Goal: Task Accomplishment & Management: Use online tool/utility

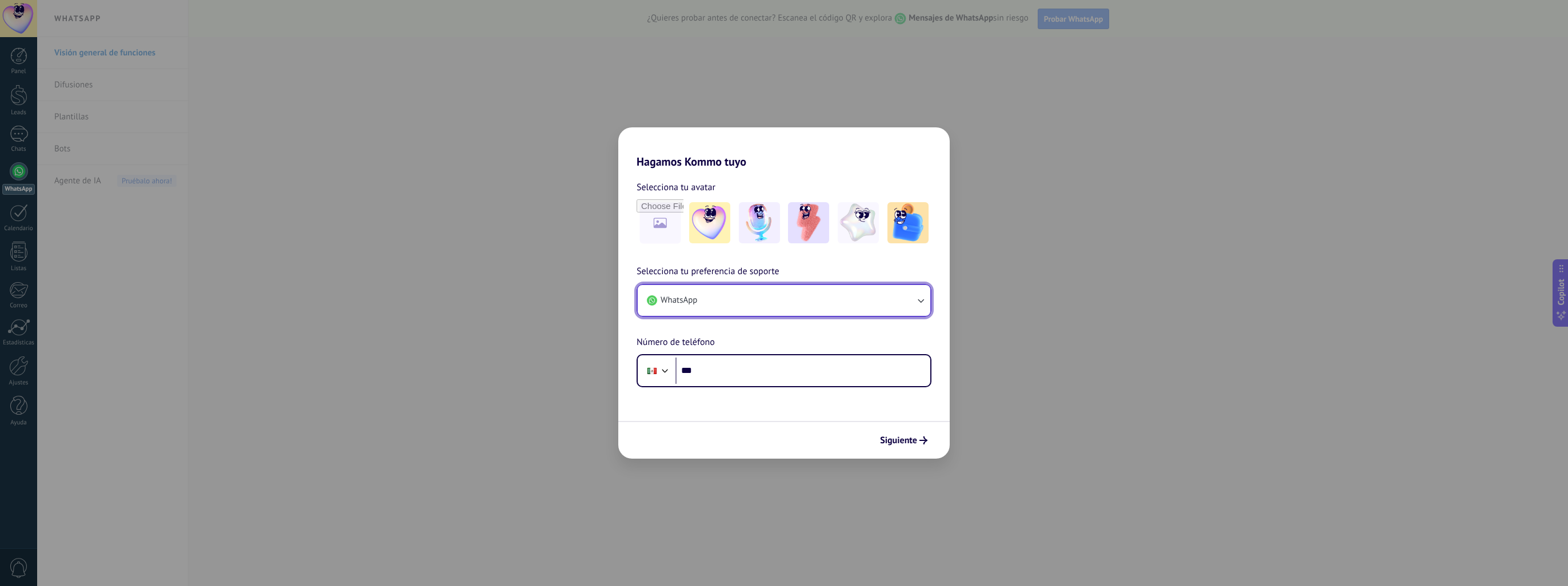
click at [800, 298] on button "WhatsApp" at bounding box center [784, 301] width 292 height 31
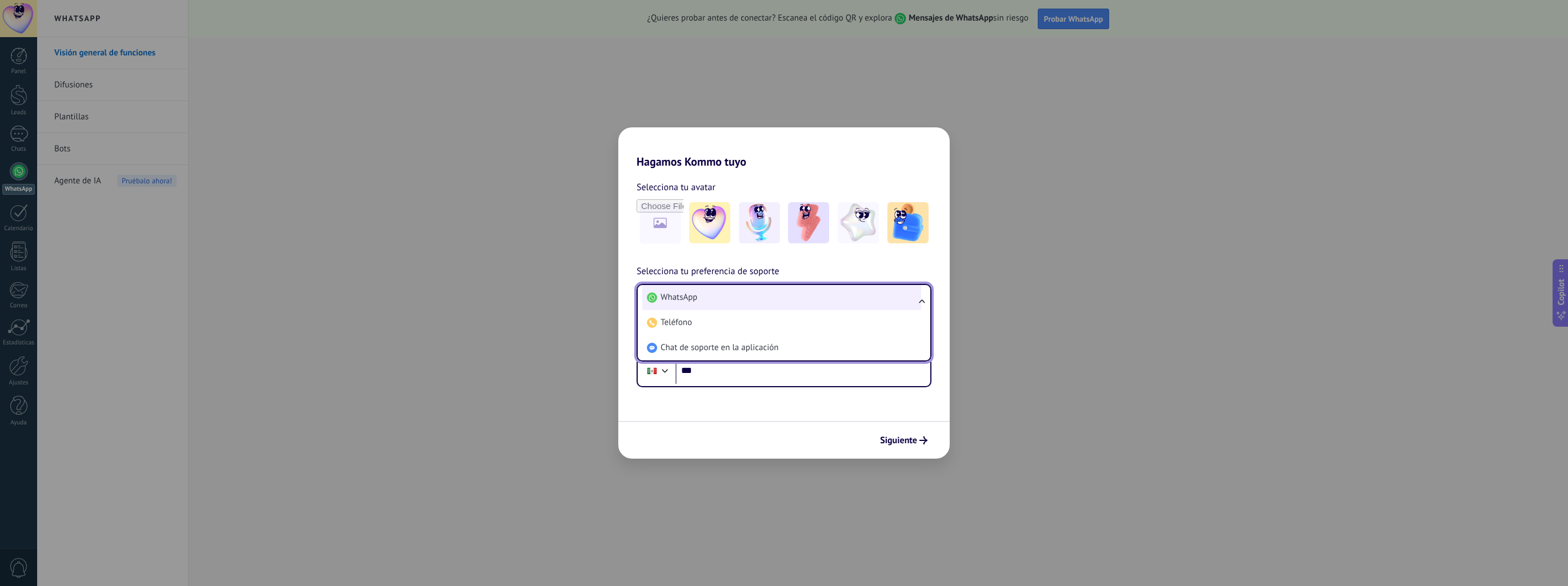
click at [791, 304] on li "WhatsApp" at bounding box center [782, 298] width 279 height 25
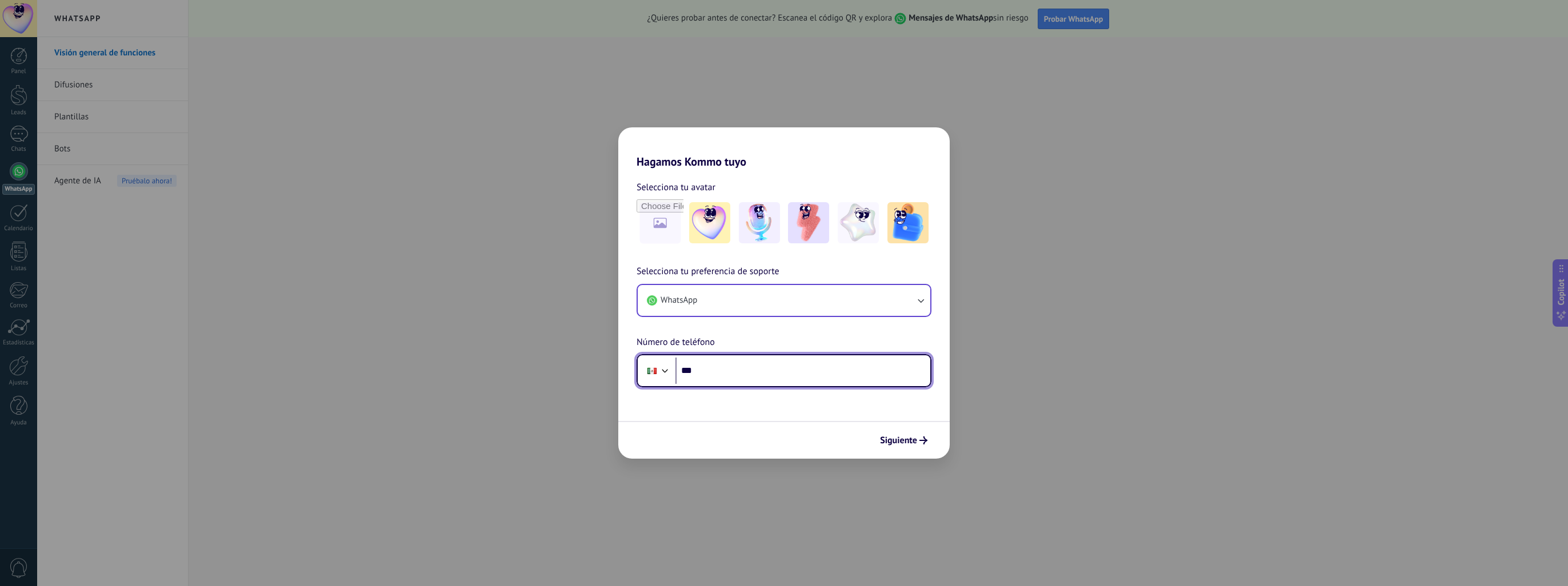
click at [727, 378] on input "***" at bounding box center [803, 371] width 255 height 26
click at [747, 373] on input "***" at bounding box center [803, 371] width 255 height 26
type input "**********"
click at [891, 446] on button "Siguiente" at bounding box center [903, 440] width 58 height 19
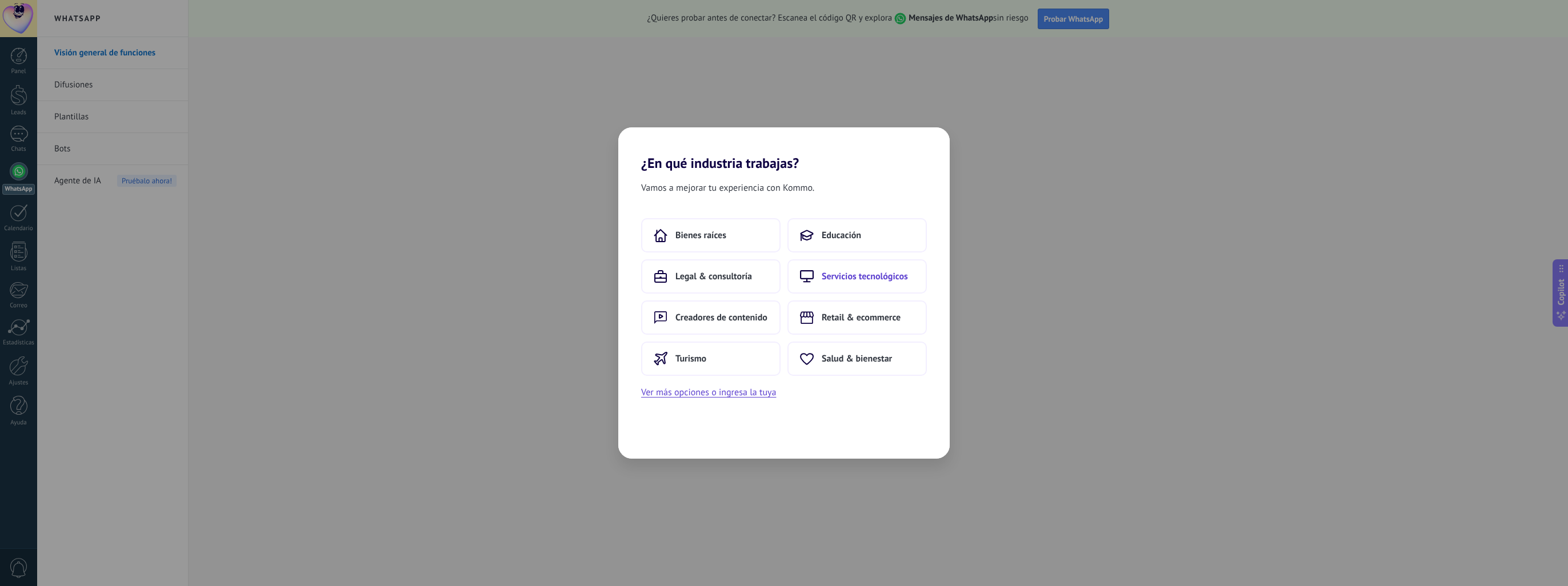
click at [875, 285] on button "Servicios tecnológicos" at bounding box center [857, 276] width 140 height 34
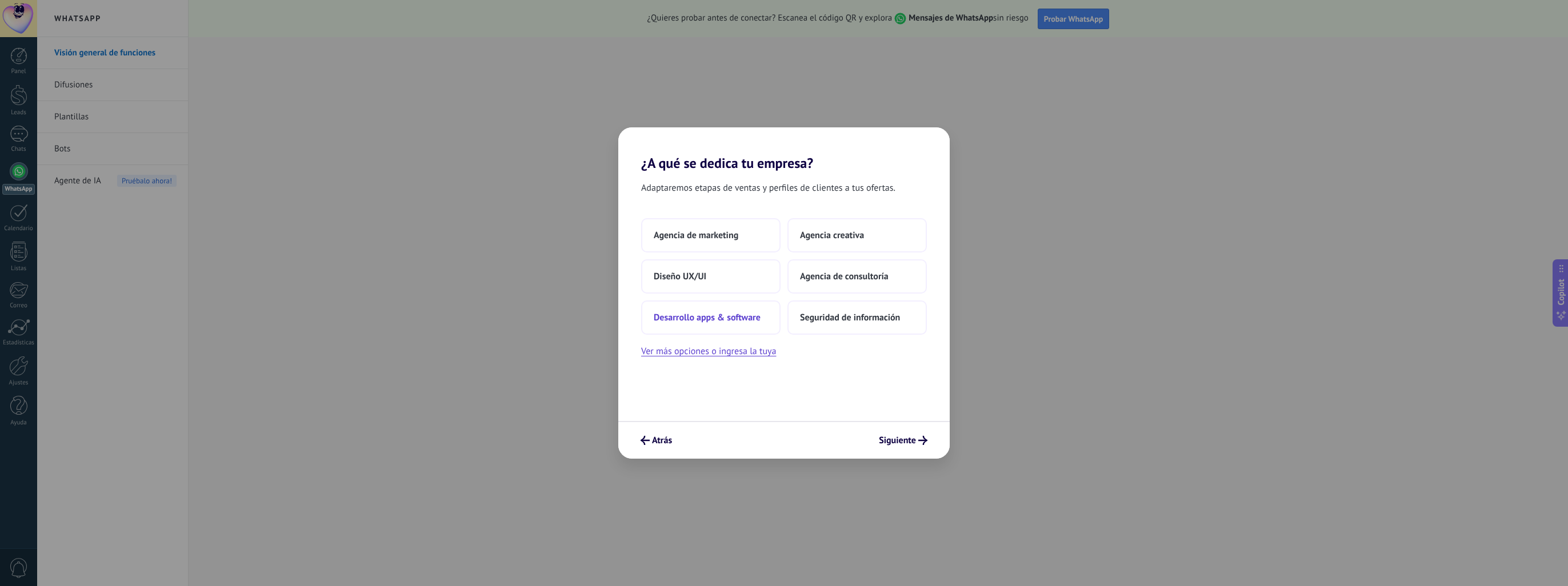
click at [749, 323] on span "Desarrollo apps & software" at bounding box center [707, 318] width 107 height 12
click at [704, 237] on button "Solo yo" at bounding box center [710, 235] width 140 height 34
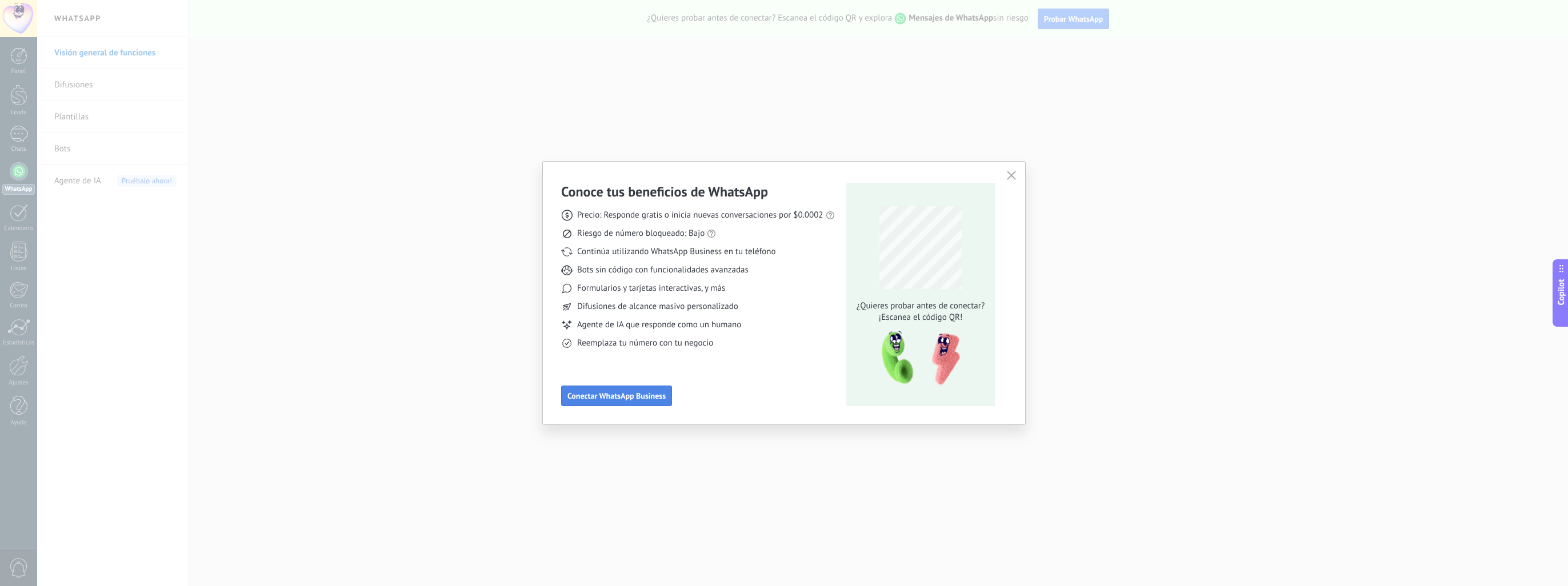
click at [658, 396] on span "Conectar WhatsApp Business" at bounding box center [616, 396] width 98 height 8
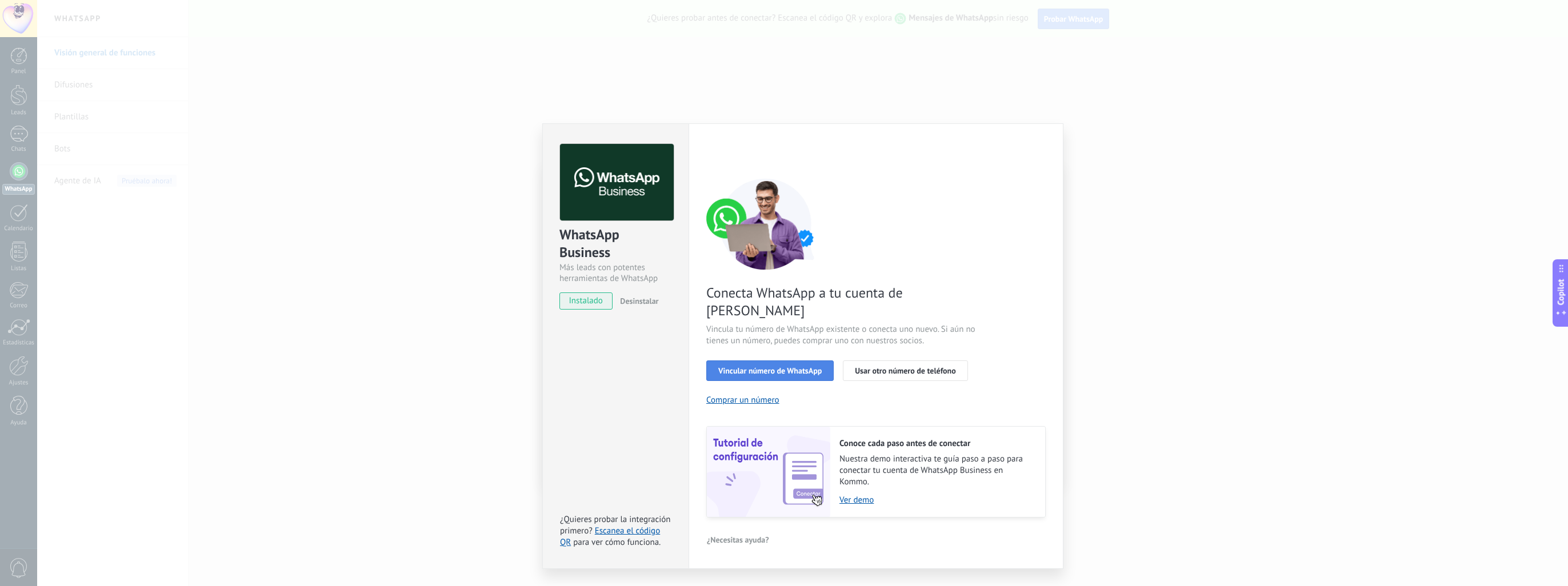
click at [729, 360] on button "Vincular número de WhatsApp" at bounding box center [770, 370] width 127 height 21
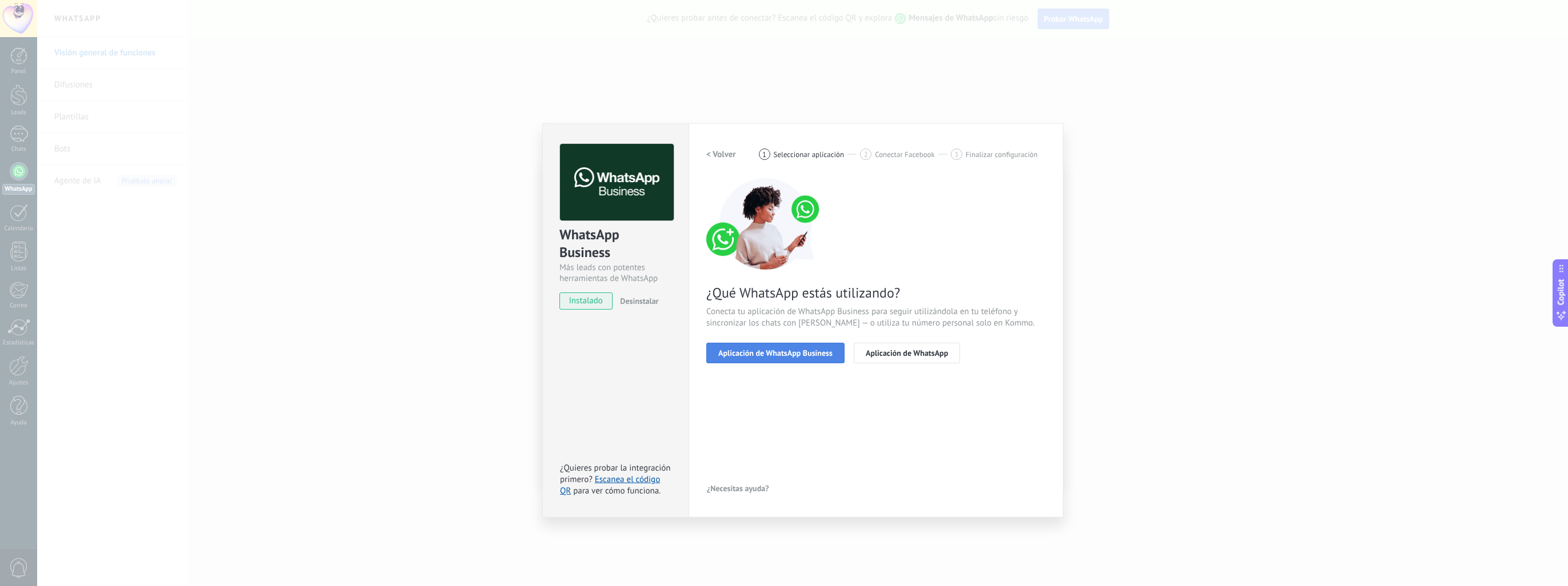
click at [730, 359] on button "Aplicación de WhatsApp Business" at bounding box center [775, 353] width 138 height 21
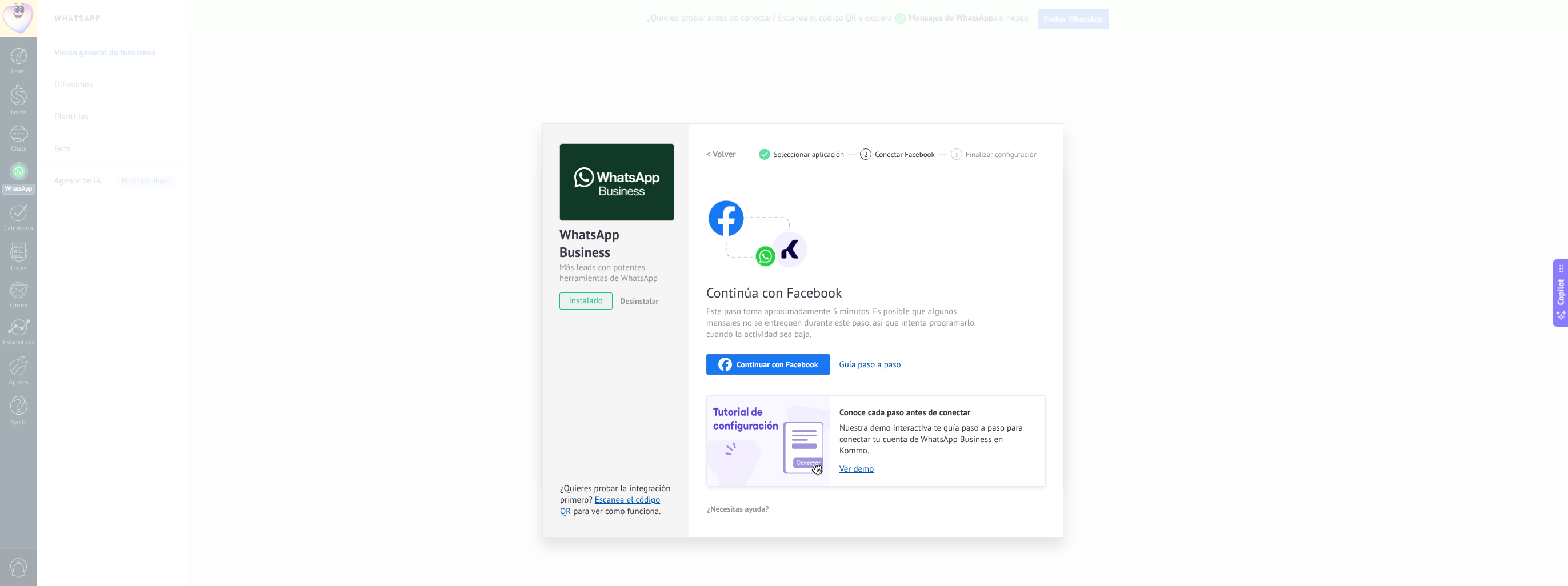
click at [727, 365] on icon "button" at bounding box center [725, 365] width 14 height 14
click at [437, 327] on div "WhatsApp Business Más leads con potentes herramientas de WhatsApp instalado Des…" at bounding box center [802, 293] width 1531 height 586
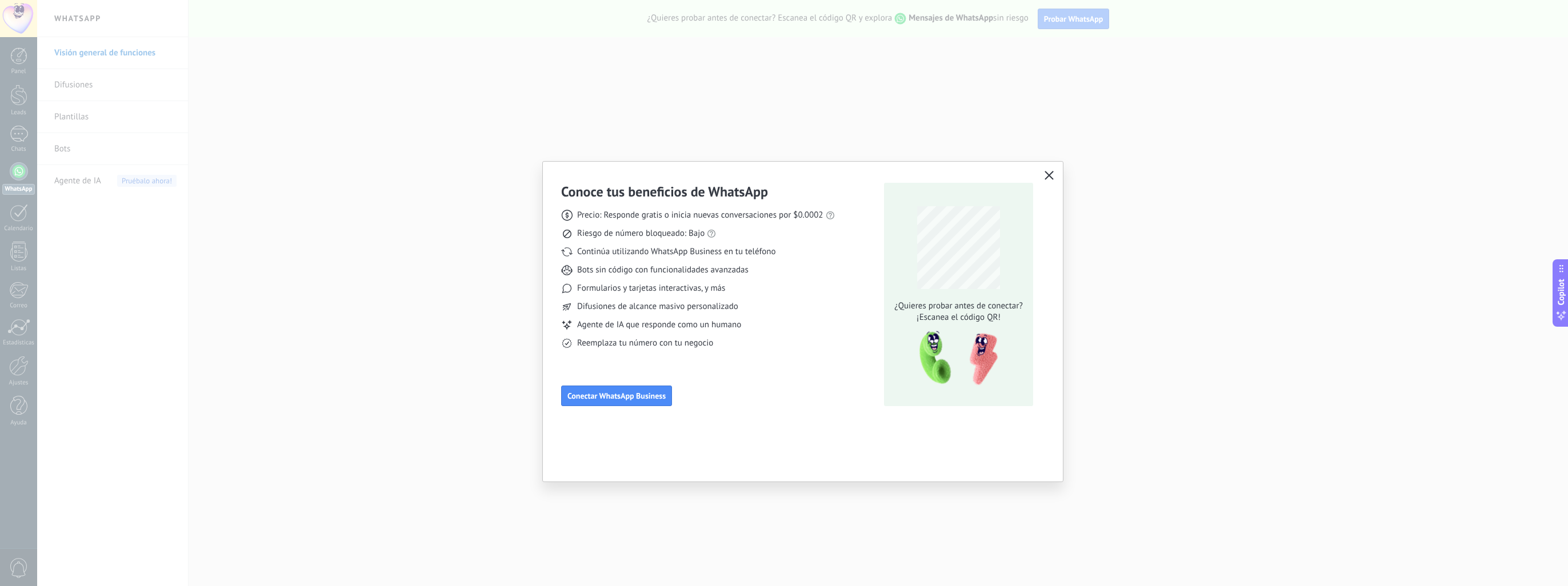
click at [1050, 176] on icon "button" at bounding box center [1049, 176] width 9 height 9
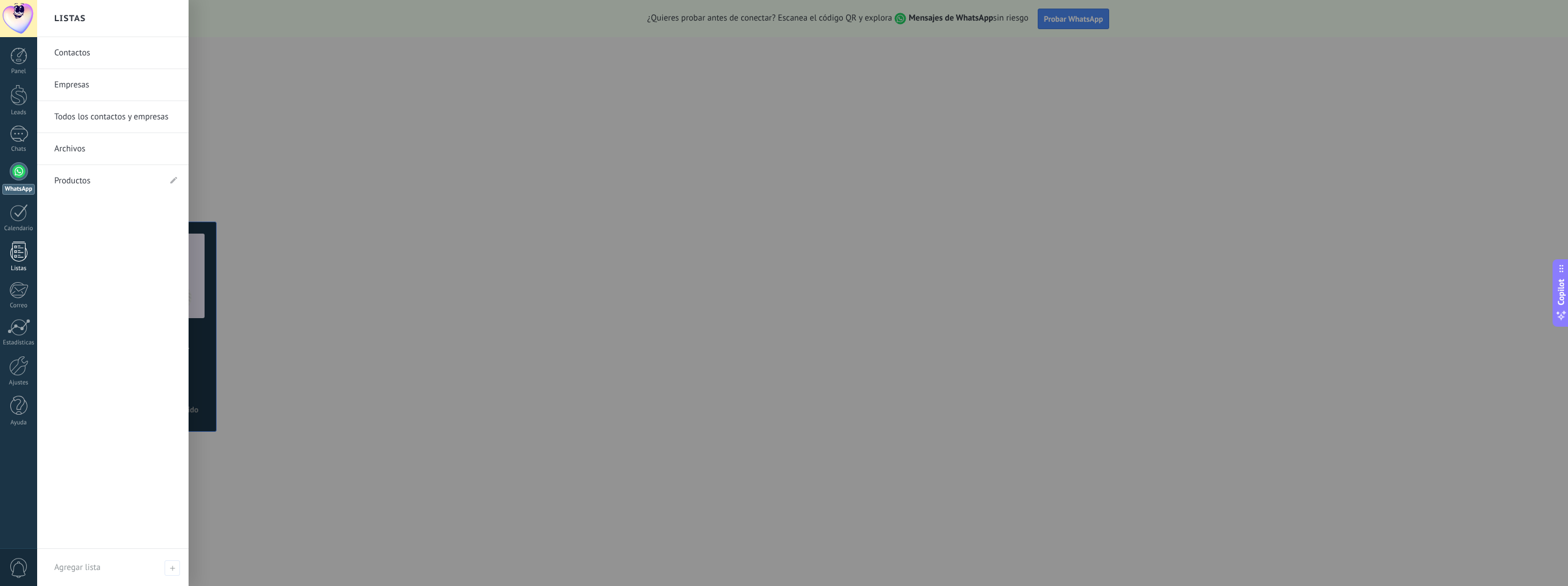
click at [21, 246] on div at bounding box center [19, 251] width 17 height 20
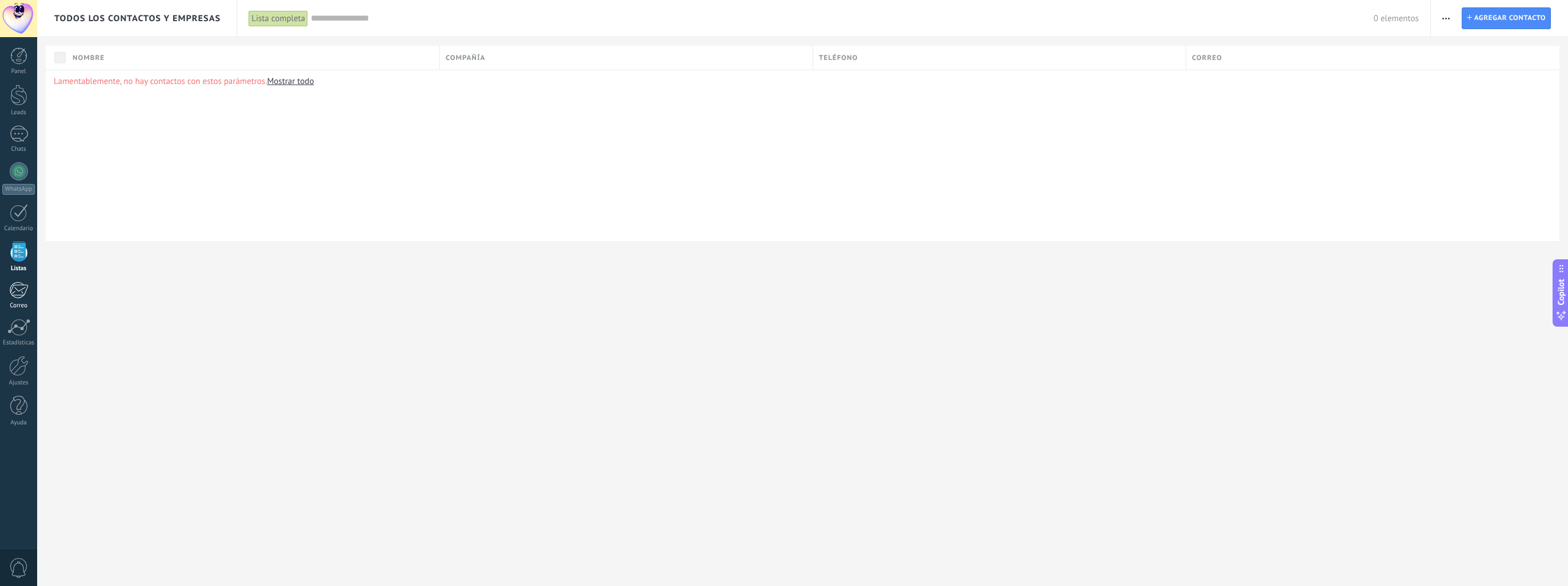
click at [19, 281] on div at bounding box center [19, 290] width 19 height 17
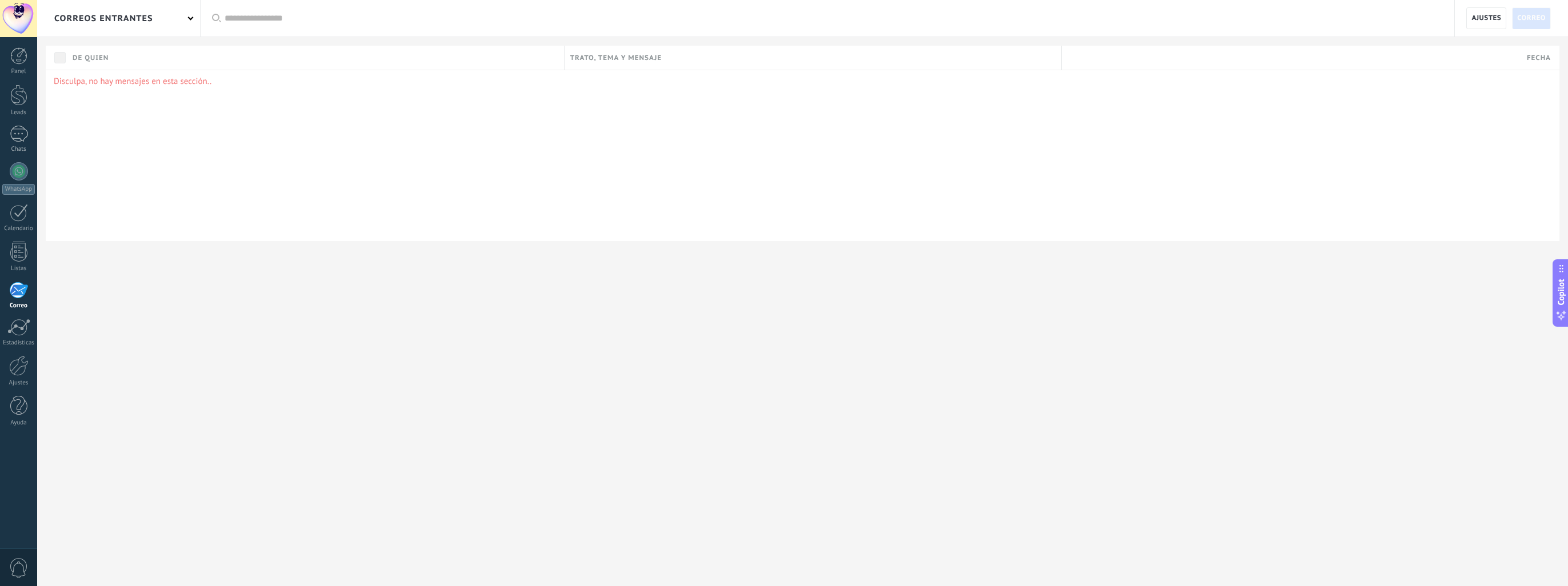
click at [19, 308] on div "Correo" at bounding box center [19, 306] width 33 height 8
click at [22, 325] on div at bounding box center [19, 327] width 23 height 17
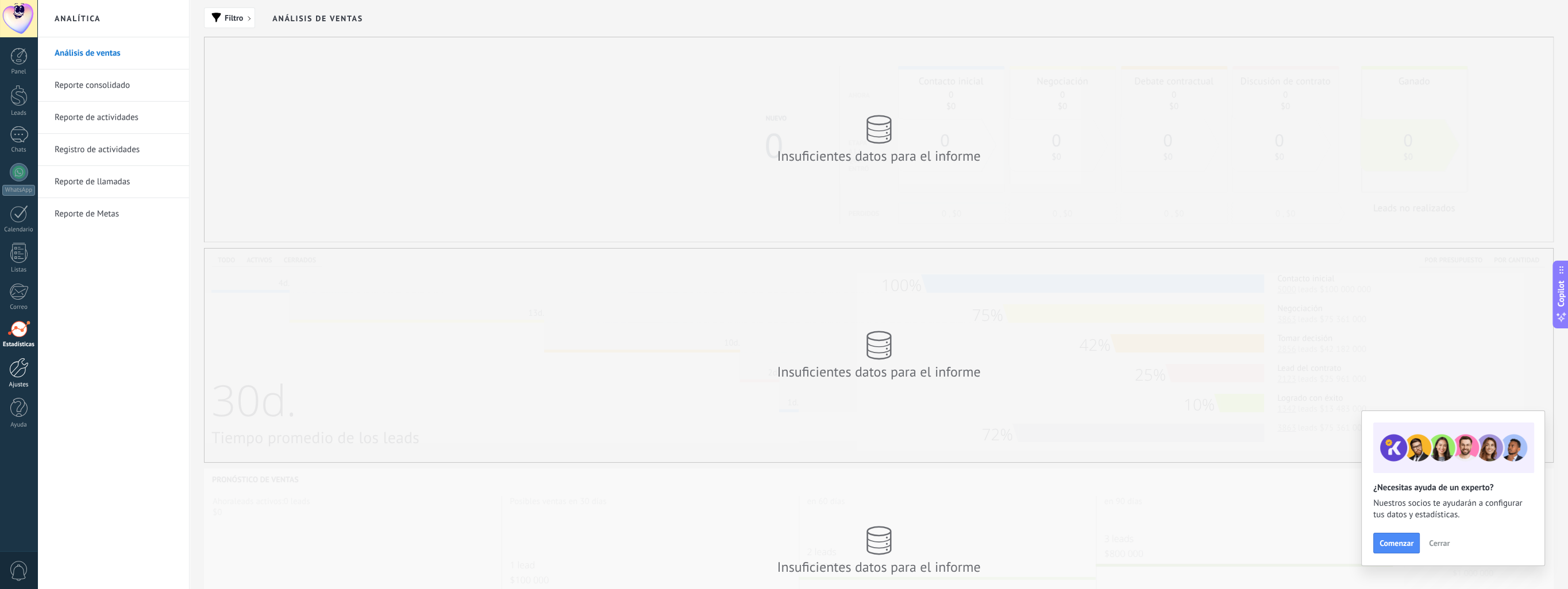
click at [21, 367] on div at bounding box center [19, 368] width 19 height 20
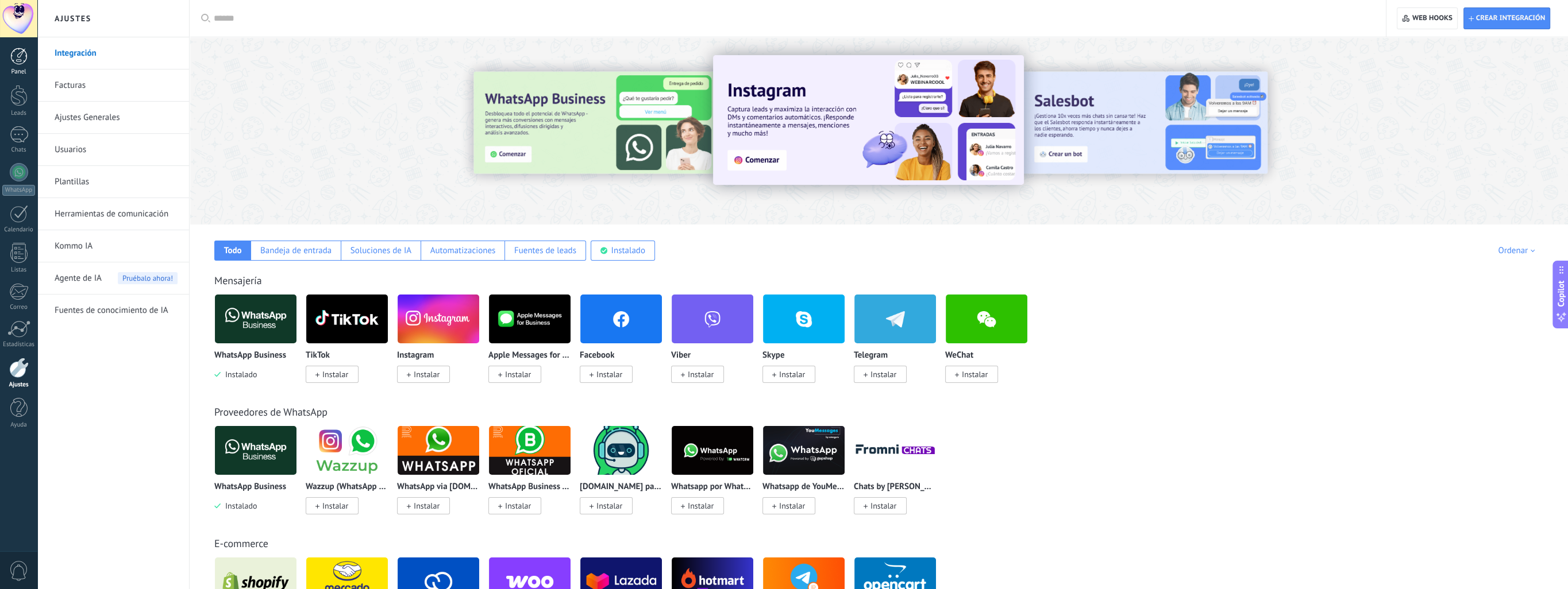
click at [21, 63] on div at bounding box center [19, 56] width 17 height 17
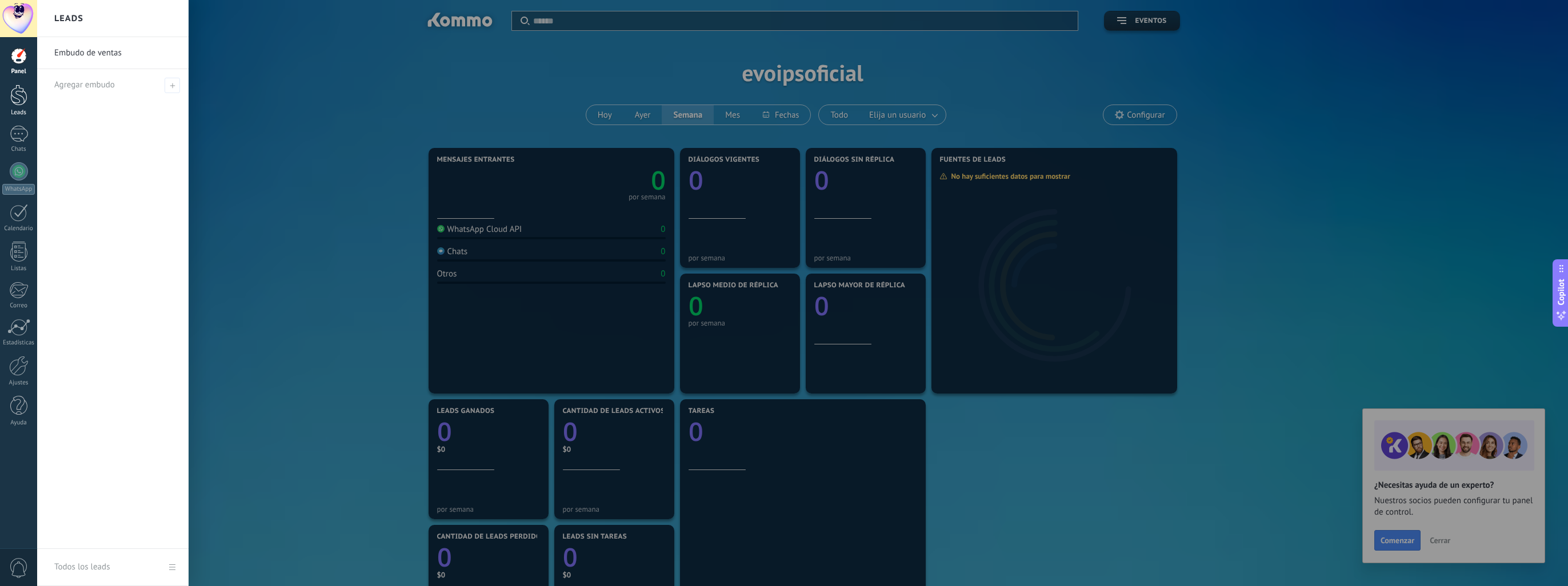
click at [19, 93] on div at bounding box center [19, 95] width 17 height 21
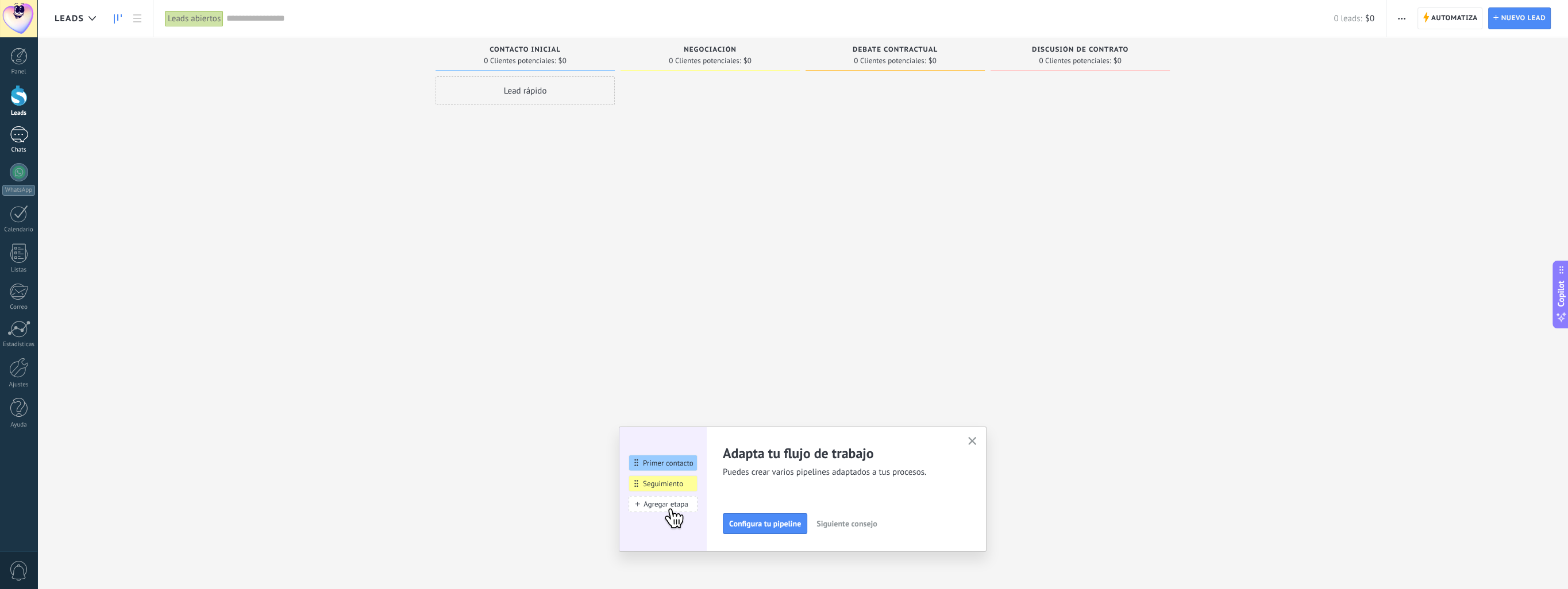
click at [19, 134] on div at bounding box center [19, 134] width 19 height 16
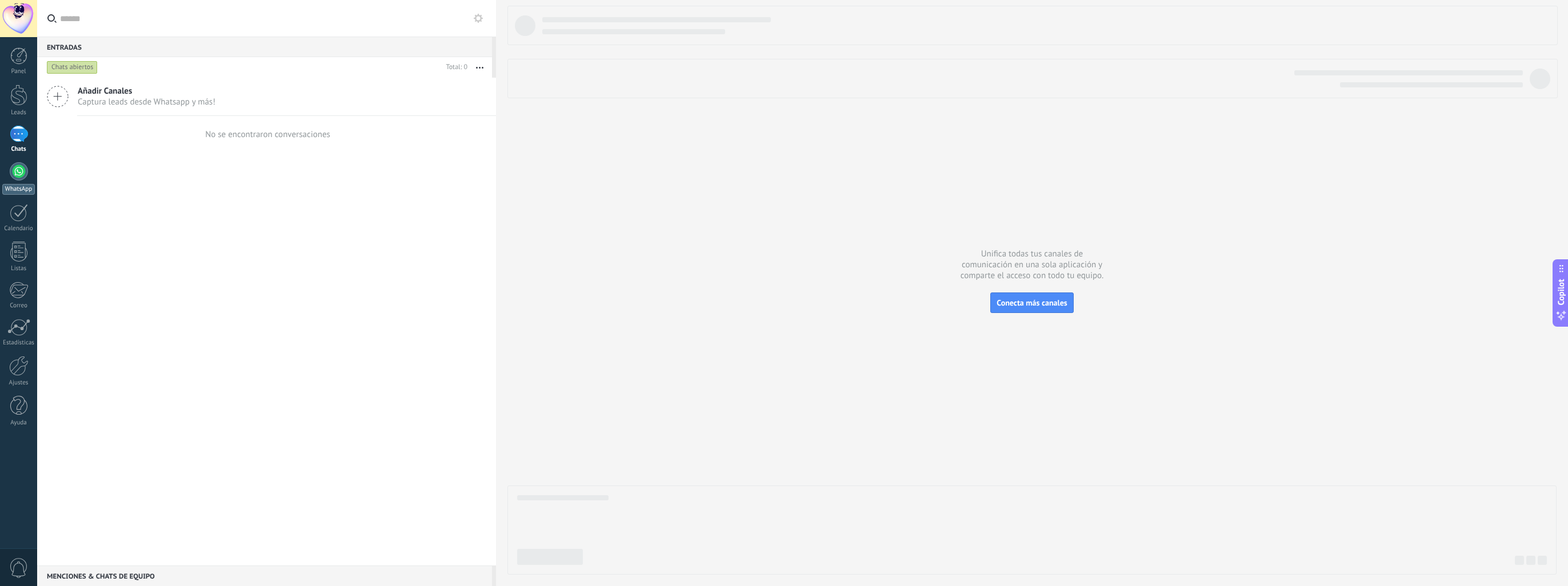
click at [23, 170] on div at bounding box center [19, 171] width 19 height 19
